Goal: Task Accomplishment & Management: Use online tool/utility

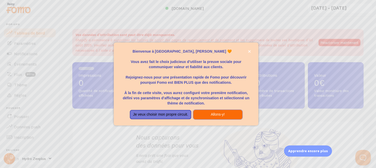
click at [228, 117] on button "Allons-y!" at bounding box center [217, 114] width 49 height 9
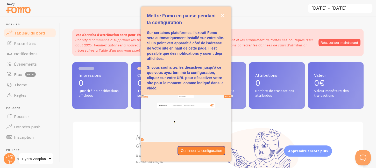
click at [277, 113] on div "Impressions 0 Quantité de notifications affichées Clics 0 Trafic provenant des …" at bounding box center [217, 121] width 291 height 118
click at [201, 153] on p "Continuer la configuration" at bounding box center [201, 150] width 41 height 5
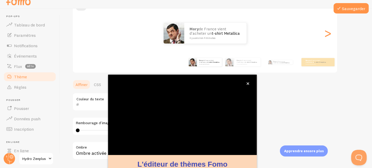
scroll to position [3, 0]
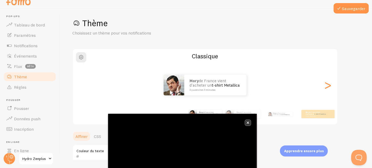
click at [249, 124] on button "fermer," at bounding box center [247, 122] width 5 height 5
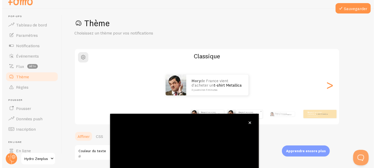
scroll to position [0, 0]
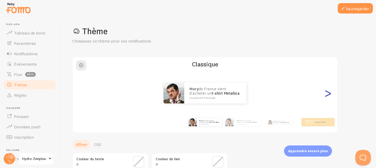
click at [330, 95] on font ">" at bounding box center [328, 92] width 9 height 17
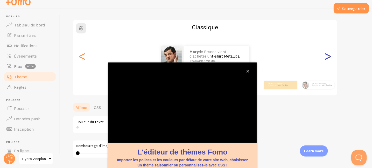
scroll to position [55, 0]
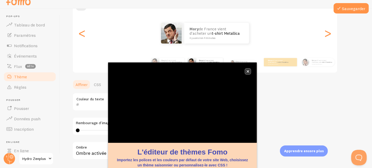
click at [249, 72] on button "fermer," at bounding box center [247, 71] width 5 height 5
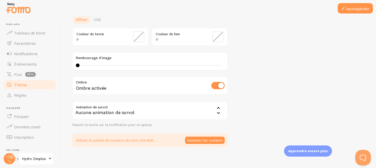
scroll to position [132, 0]
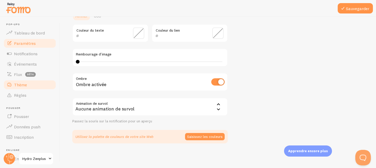
click at [20, 46] on font "Paramètres" at bounding box center [25, 43] width 22 height 5
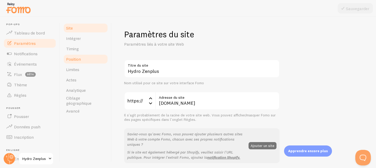
click at [86, 62] on link "Position" at bounding box center [85, 59] width 45 height 10
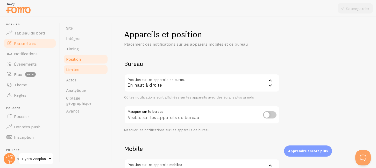
click at [87, 71] on link "Limites" at bounding box center [85, 69] width 45 height 10
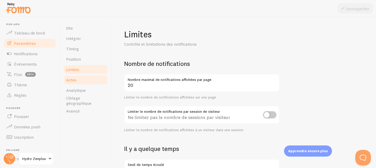
click at [89, 78] on link "Actes" at bounding box center [85, 80] width 45 height 10
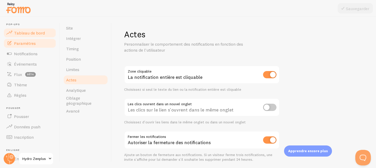
click at [25, 35] on font "Tableau de bord" at bounding box center [29, 32] width 31 height 5
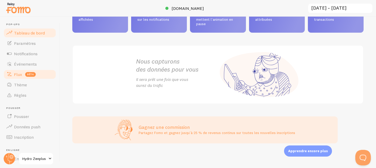
click at [39, 74] on link "Flux bêta" at bounding box center [29, 74] width 53 height 10
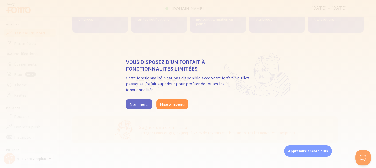
click at [142, 100] on button "Non merci" at bounding box center [139, 104] width 26 height 10
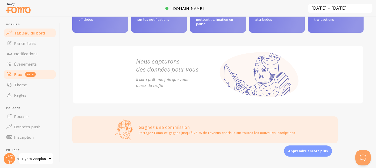
click at [32, 73] on font "bêta" at bounding box center [30, 74] width 7 height 3
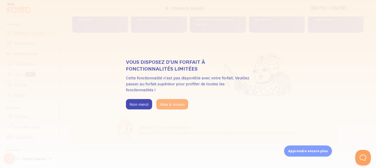
click at [164, 108] on button "Mise à niveau" at bounding box center [172, 104] width 32 height 10
